Goal: Task Accomplishment & Management: Manage account settings

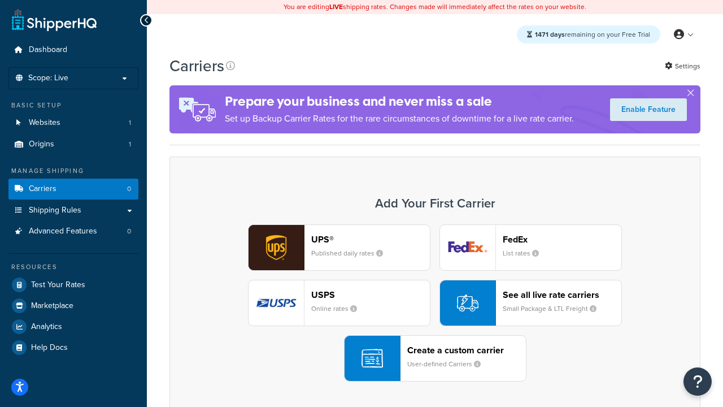
click at [435, 303] on div "UPS® Published daily rates FedEx List rates USPS Online rates See all live rate…" at bounding box center [434, 302] width 507 height 157
click at [562, 239] on header "FedEx" at bounding box center [562, 239] width 119 height 11
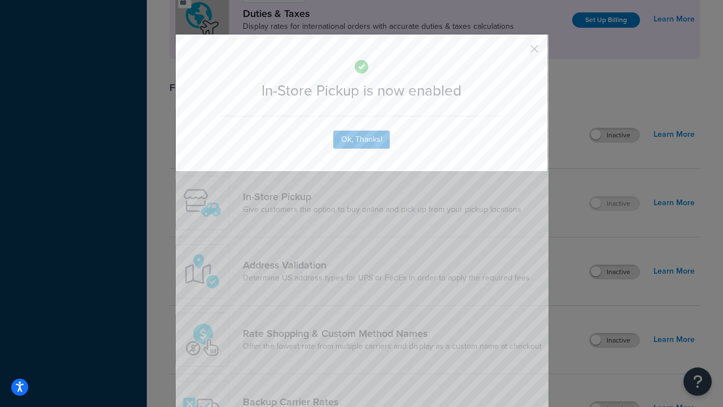
click at [518, 53] on button "button" at bounding box center [518, 52] width 3 height 3
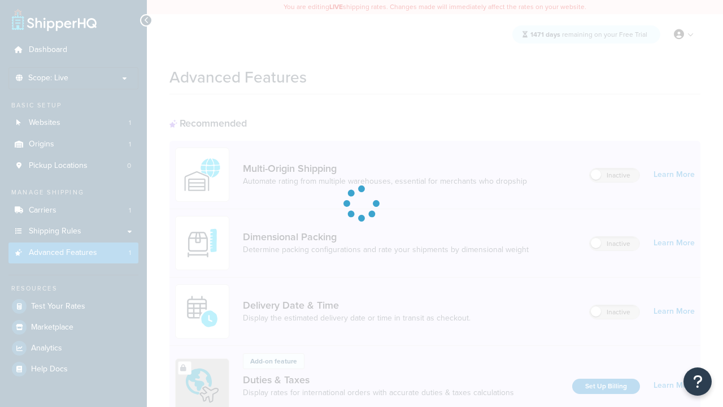
scroll to position [366, 0]
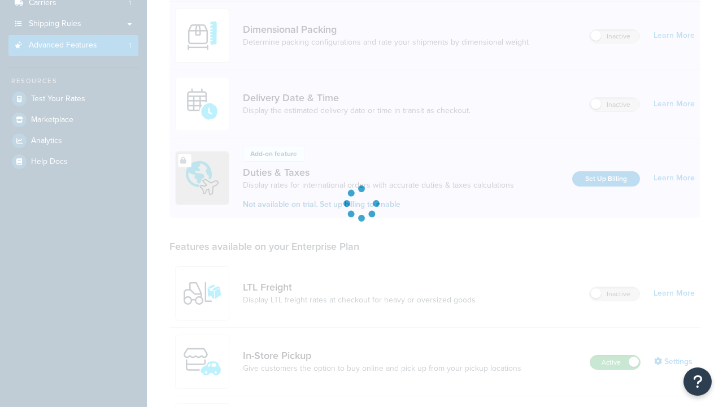
click at [615, 355] on label "Active" at bounding box center [616, 362] width 50 height 14
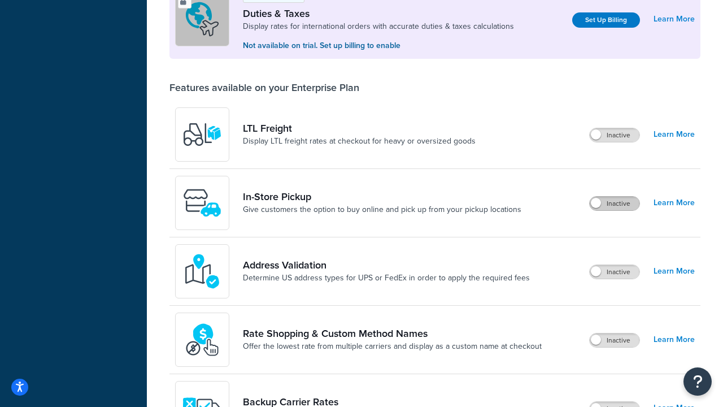
scroll to position [345, 0]
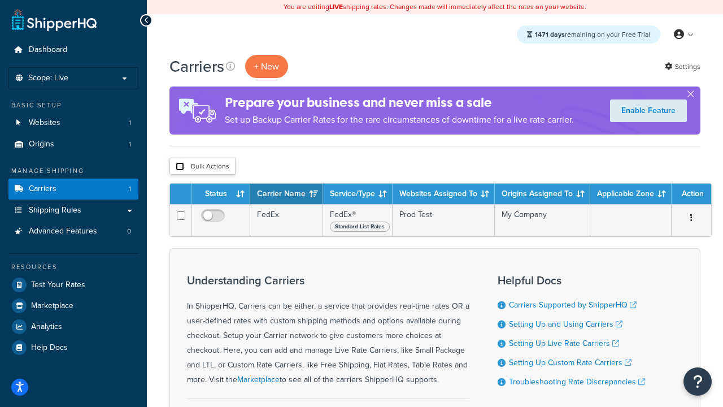
click at [180, 167] on input "checkbox" at bounding box center [180, 166] width 8 height 8
checkbox input "true"
click at [0, 0] on button "Delete" at bounding box center [0, 0] width 0 height 0
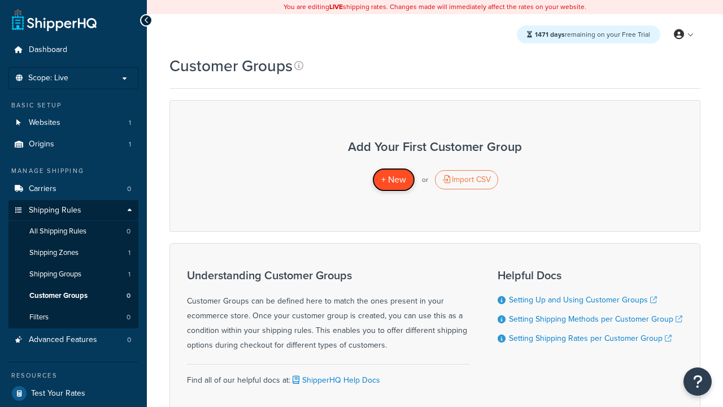
click at [393, 180] on span "+ New" at bounding box center [393, 179] width 25 height 13
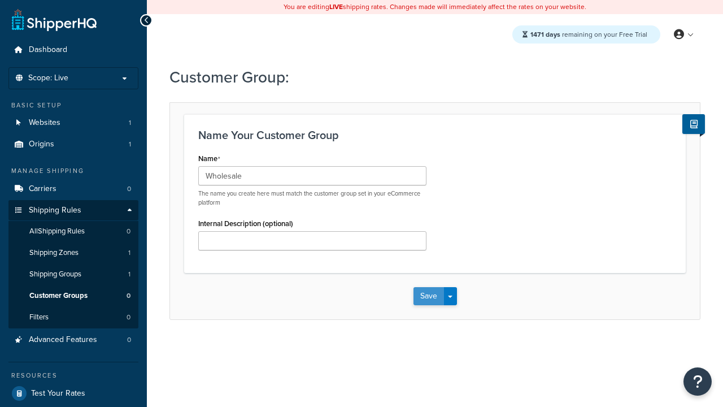
type input "Wholesale"
click at [428, 296] on button "Save" at bounding box center [429, 296] width 31 height 18
type input "Retail"
click at [428, 296] on button "Save" at bounding box center [429, 296] width 31 height 18
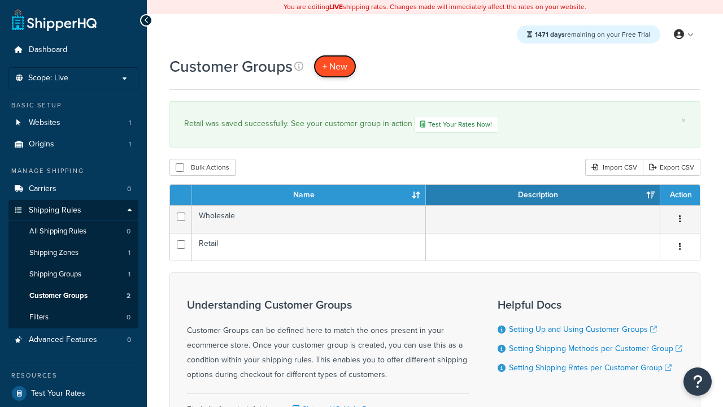
click at [335, 66] on span "+ New" at bounding box center [335, 66] width 25 height 13
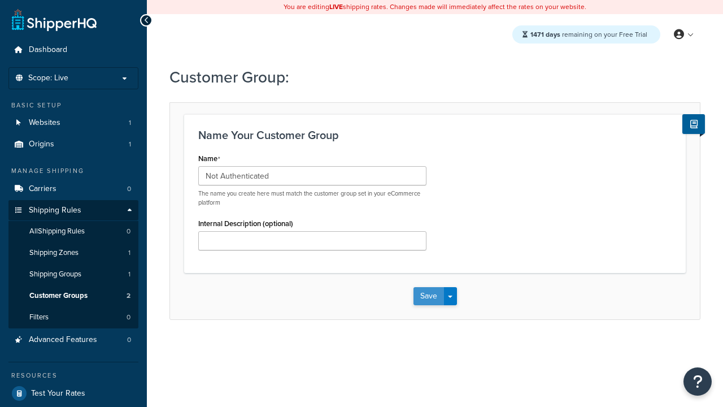
type input "Not Authenticated"
click at [428, 296] on button "Save" at bounding box center [429, 296] width 31 height 18
type input "Logged in"
click at [428, 296] on button "Save" at bounding box center [429, 296] width 31 height 18
